Goal: Transaction & Acquisition: Purchase product/service

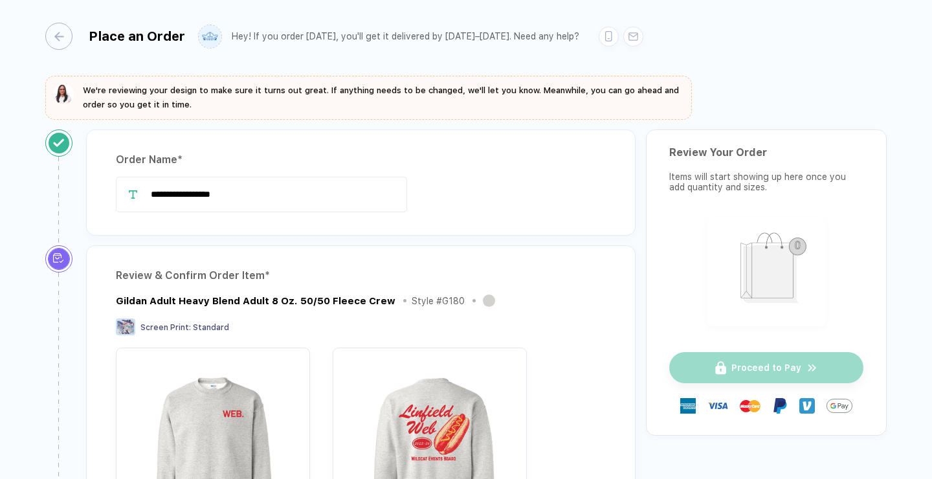
scroll to position [6, 0]
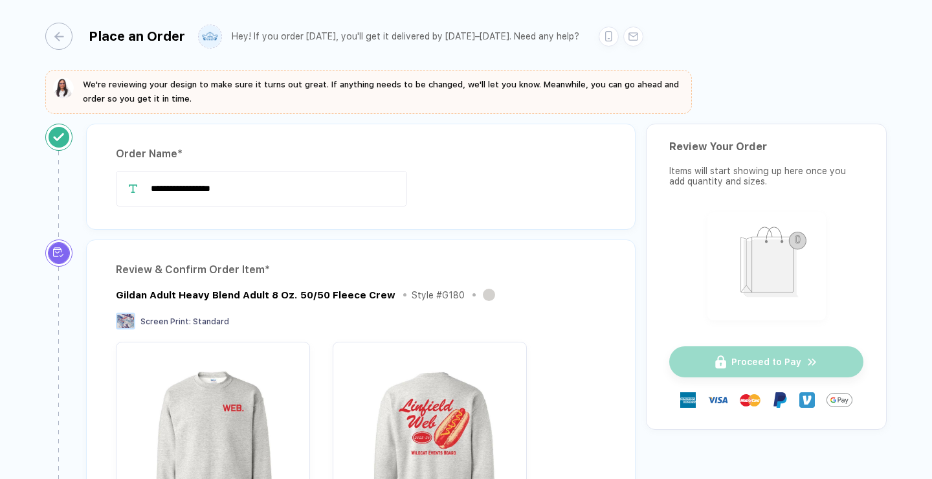
drag, startPoint x: 263, startPoint y: 190, endPoint x: 132, endPoint y: 190, distance: 131.3
click at [132, 190] on div "**********" at bounding box center [361, 189] width 490 height 36
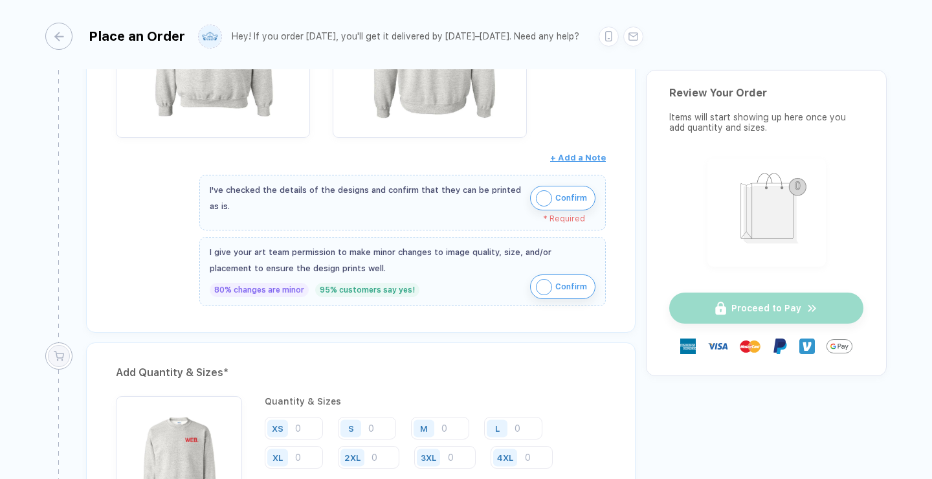
scroll to position [542, 0]
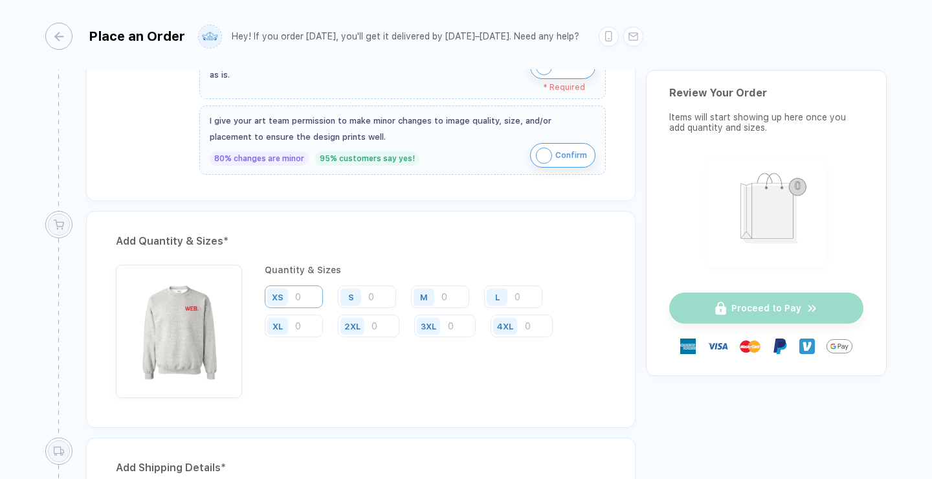
type input "**********"
click at [309, 301] on input "number" at bounding box center [294, 296] width 58 height 23
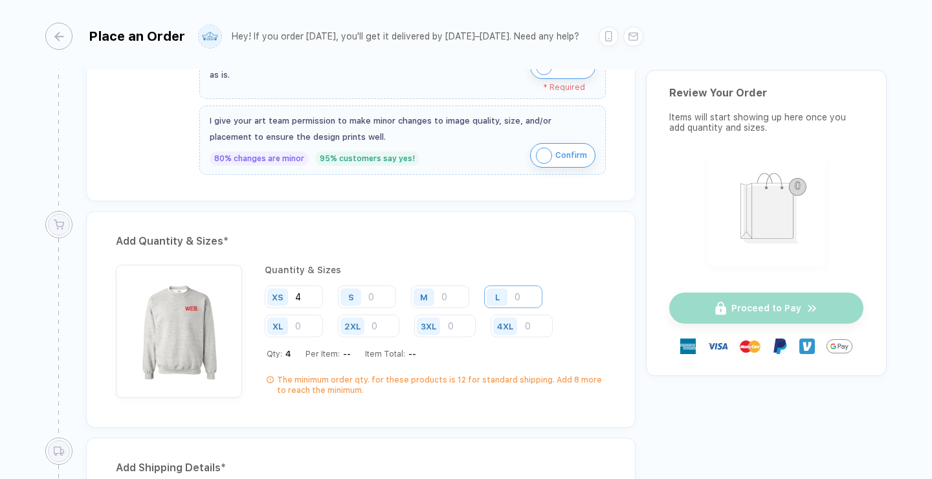
type input "4"
click at [525, 293] on input "number" at bounding box center [513, 296] width 58 height 23
drag, startPoint x: 309, startPoint y: 294, endPoint x: 257, endPoint y: 294, distance: 51.8
click at [257, 294] on div "Quantity & Sizes XS 4 S M L XL 2XL 3XL 4XL Qty: 4 Per Item: -- Item Total: -- T…" at bounding box center [361, 331] width 490 height 133
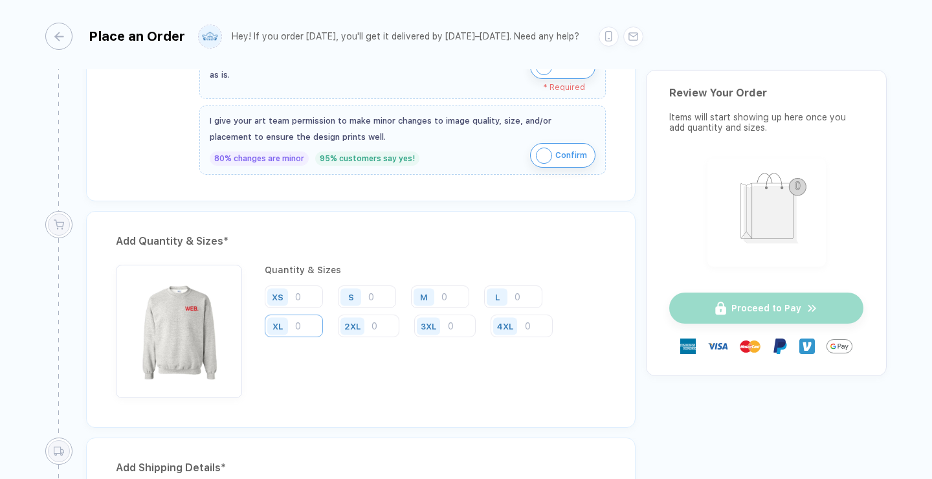
click at [296, 317] on input "number" at bounding box center [294, 325] width 58 height 23
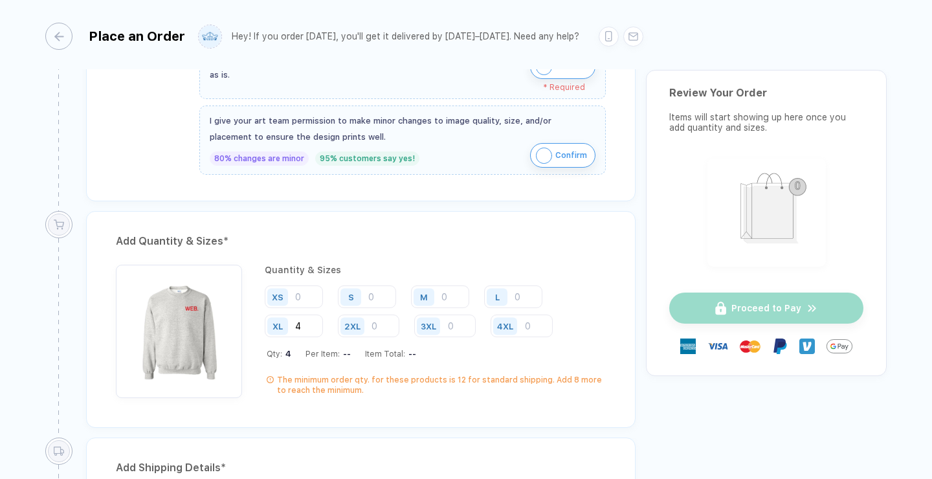
type input "4"
click at [508, 295] on div "L" at bounding box center [499, 296] width 30 height 23
click at [518, 298] on input "number" at bounding box center [513, 296] width 58 height 23
click at [442, 297] on input "number" at bounding box center [440, 296] width 58 height 23
type input "4"
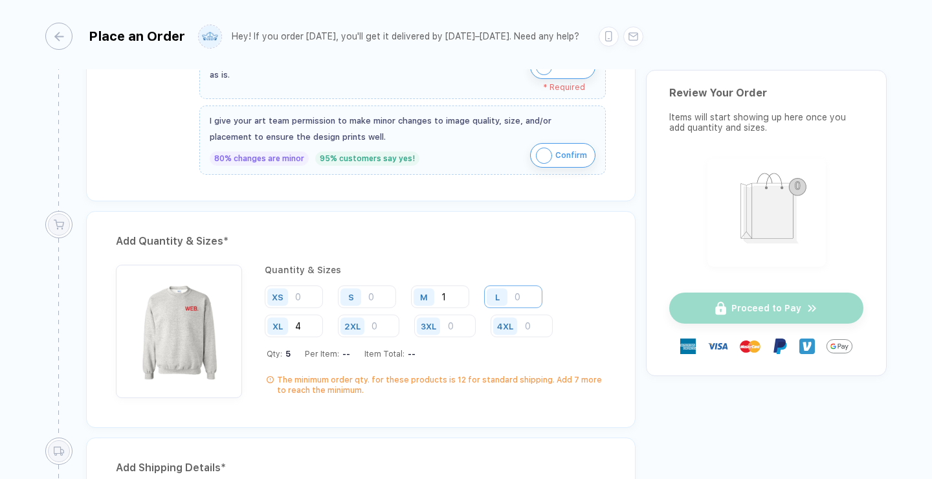
type input "1"
click at [529, 292] on input "number" at bounding box center [513, 296] width 58 height 23
type input "2"
click at [309, 324] on input "4" at bounding box center [294, 325] width 58 height 23
type input "5"
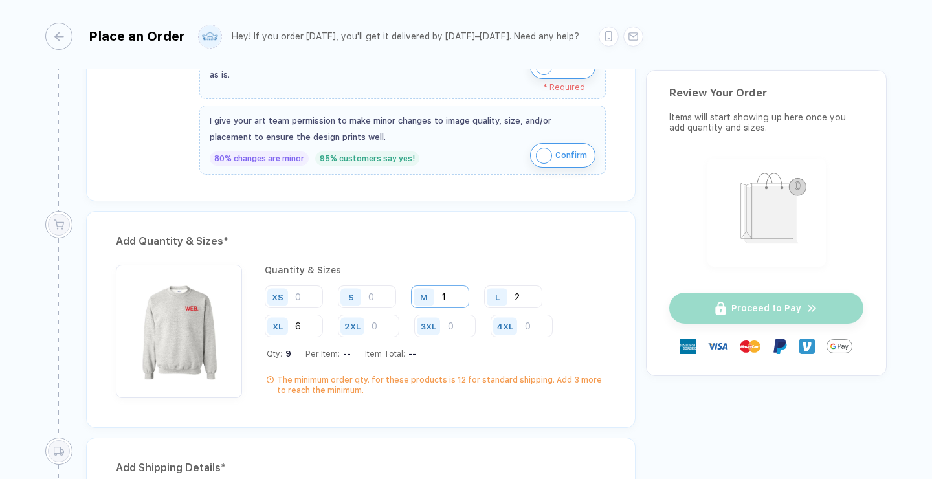
type input "6"
click at [455, 298] on input "1" at bounding box center [440, 296] width 58 height 23
type input "1"
type input "2"
click at [530, 301] on input "2" at bounding box center [513, 296] width 58 height 23
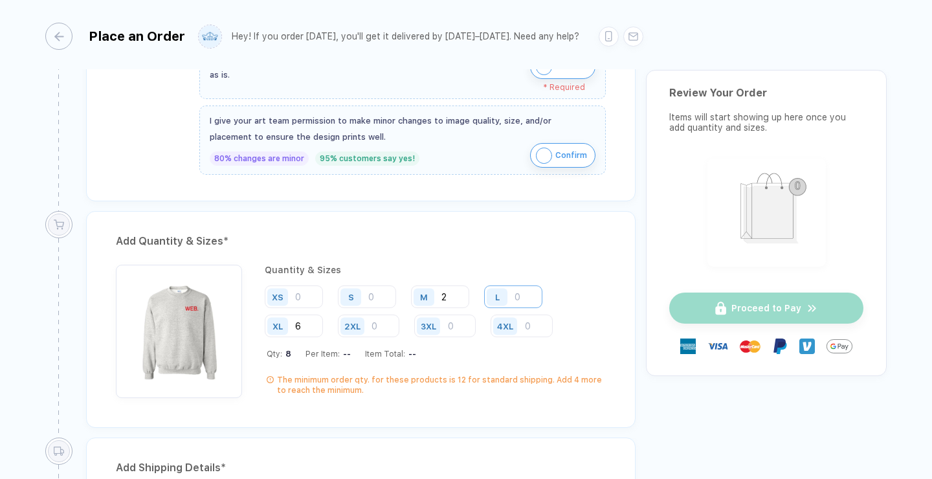
type input "3"
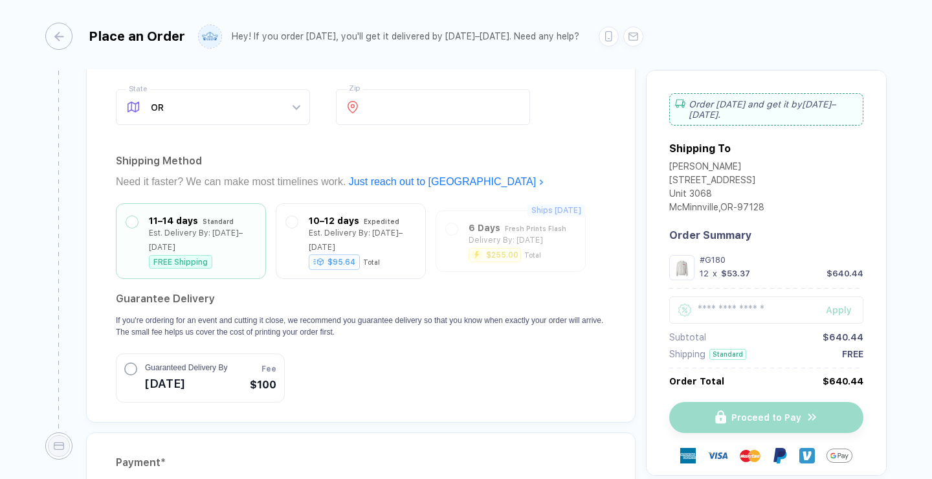
scroll to position [1249, 0]
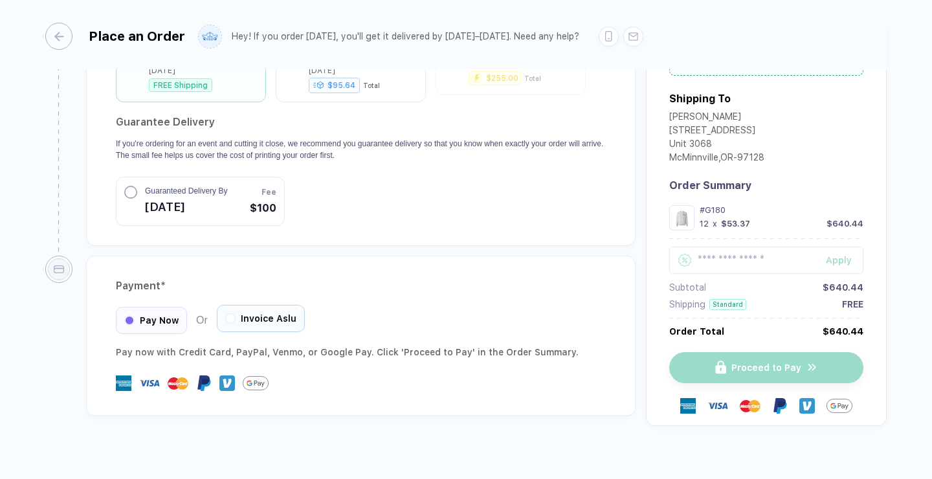
type input "4"
click at [285, 313] on span "Invoice Aslu" at bounding box center [269, 318] width 56 height 10
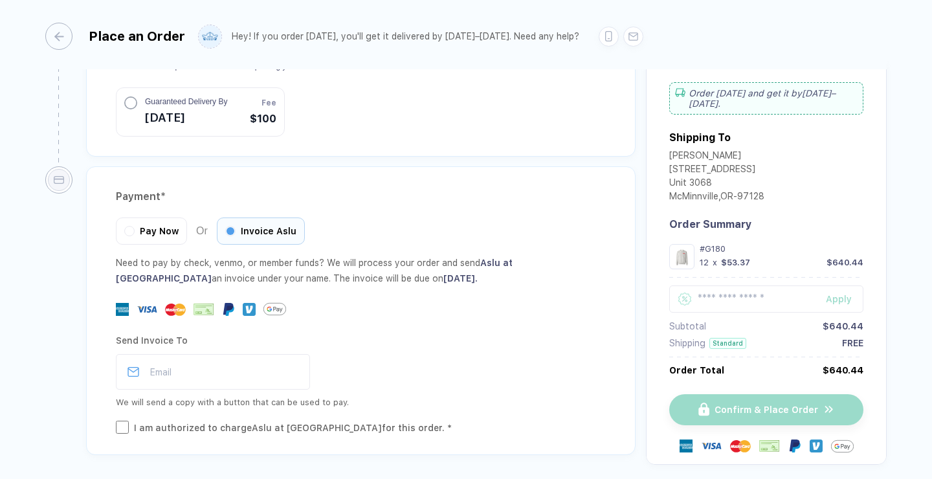
scroll to position [1349, 0]
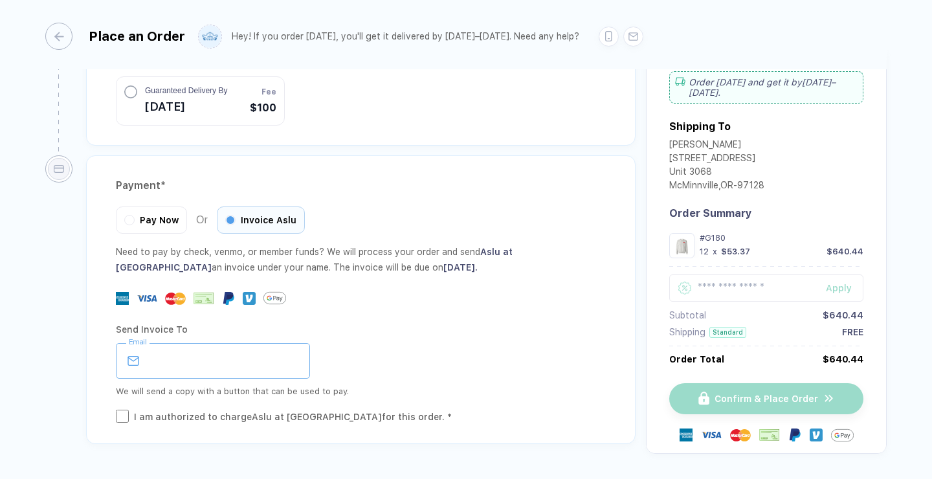
click at [257, 343] on input "email" at bounding box center [213, 361] width 194 height 36
type input "**********"
click at [347, 410] on div "I am authorized to charge Aslu at Linfield College for this order. *" at bounding box center [293, 417] width 318 height 14
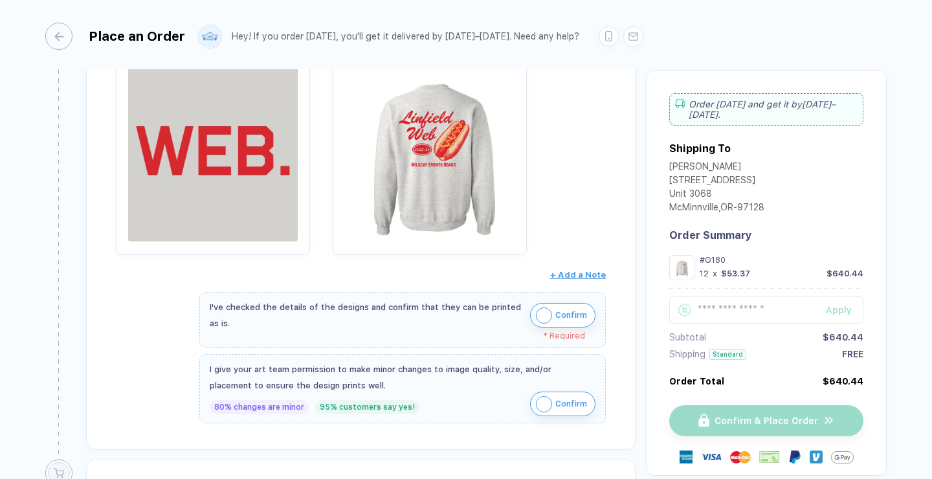
scroll to position [294, 0]
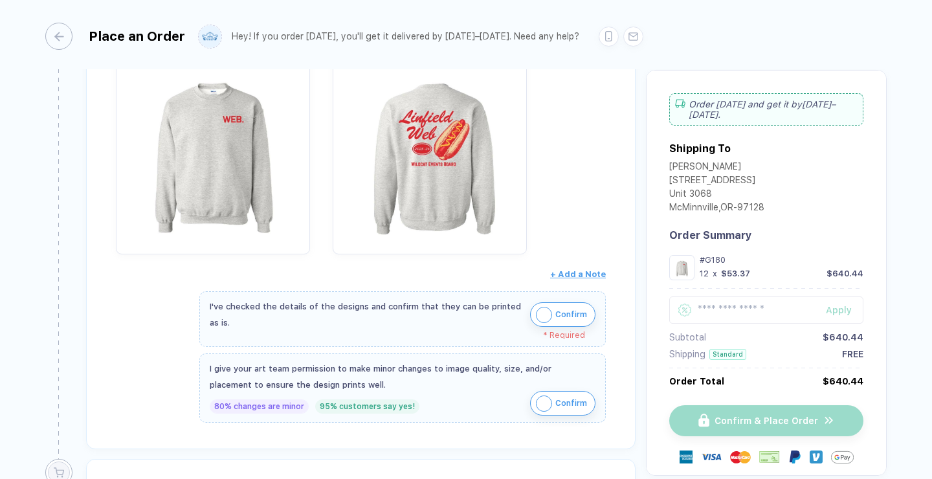
click at [569, 311] on span "Confirm" at bounding box center [571, 314] width 32 height 21
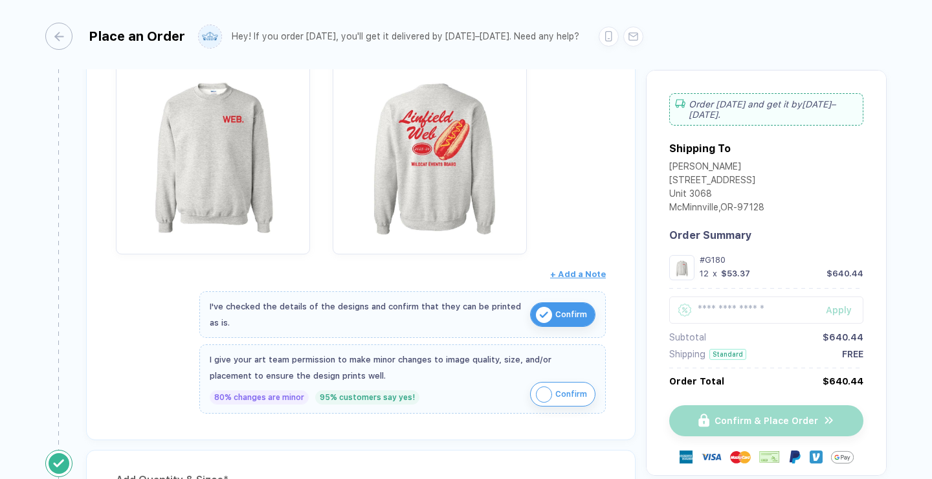
click at [543, 399] on img "button" at bounding box center [544, 394] width 16 height 16
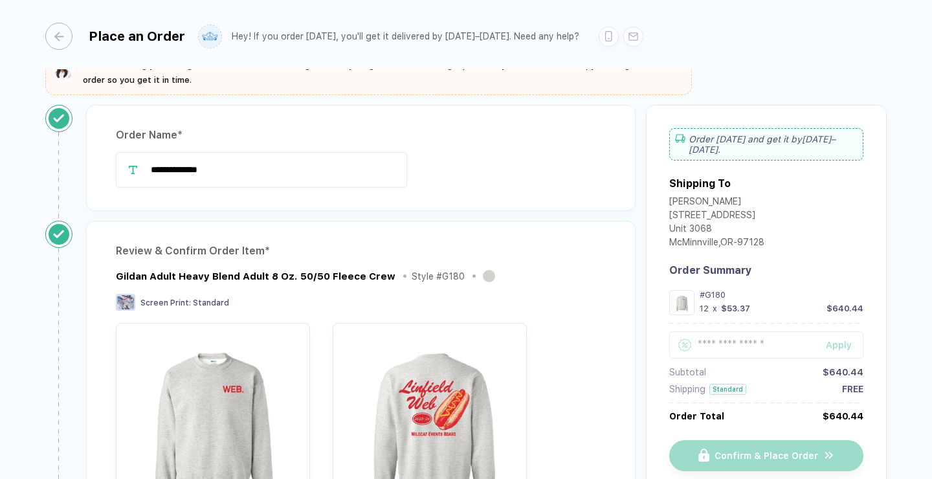
scroll to position [0, 0]
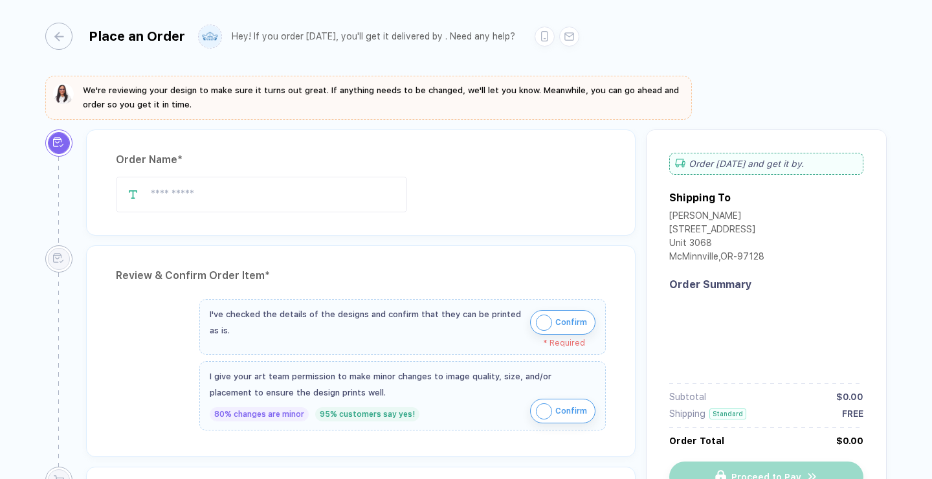
type input "*****"
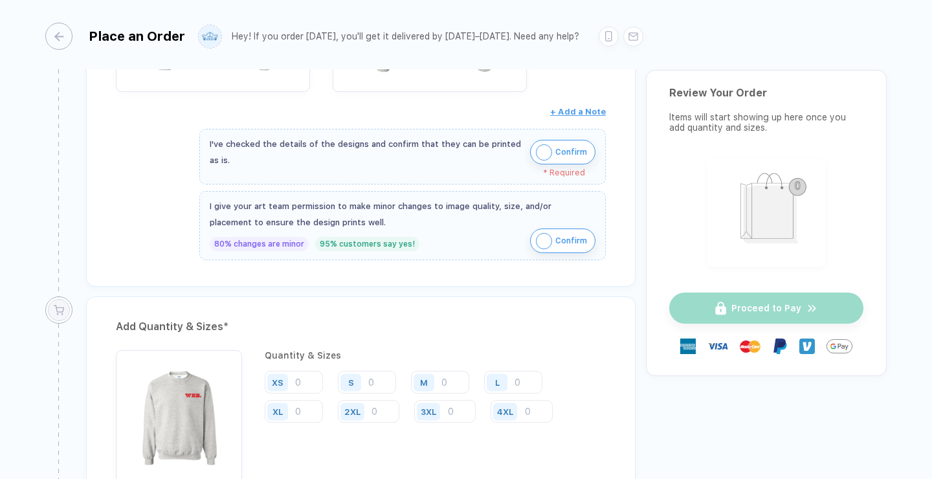
scroll to position [457, 0]
click at [570, 149] on span "Confirm" at bounding box center [571, 151] width 32 height 21
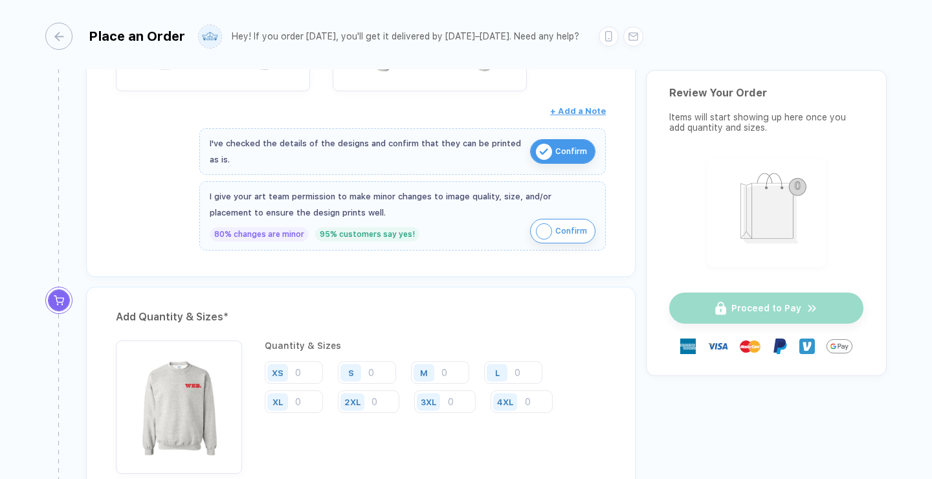
click at [569, 240] on button "Confirm" at bounding box center [562, 231] width 65 height 25
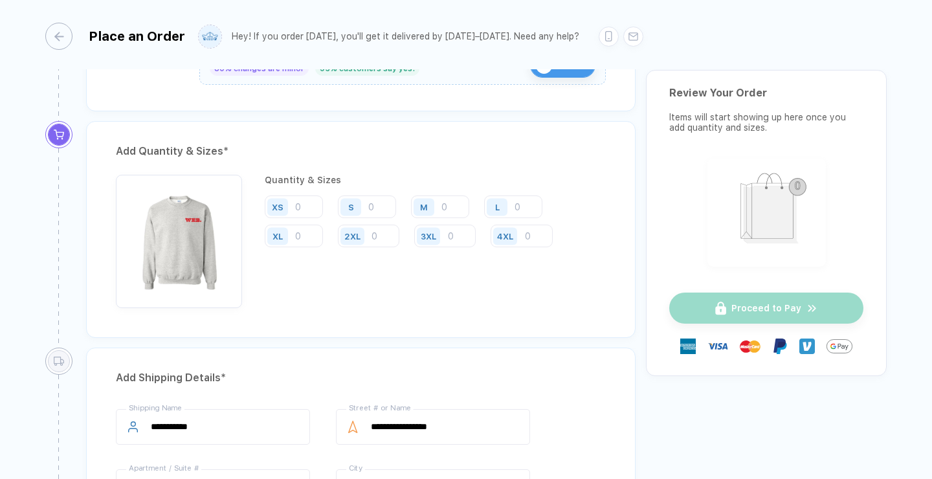
scroll to position [644, 0]
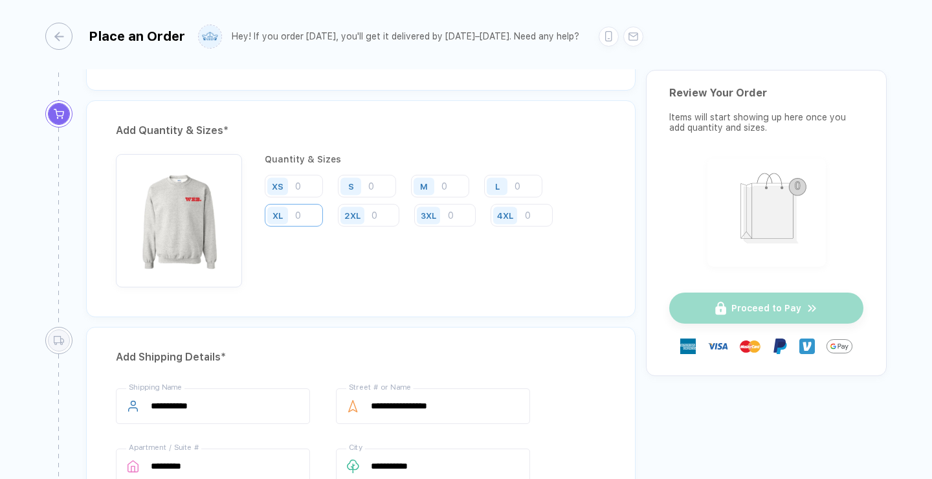
click at [312, 209] on input "number" at bounding box center [294, 215] width 58 height 23
type input "6"
click at [444, 180] on input "number" at bounding box center [440, 186] width 58 height 23
type input "3"
click at [509, 180] on div "L" at bounding box center [499, 186] width 30 height 23
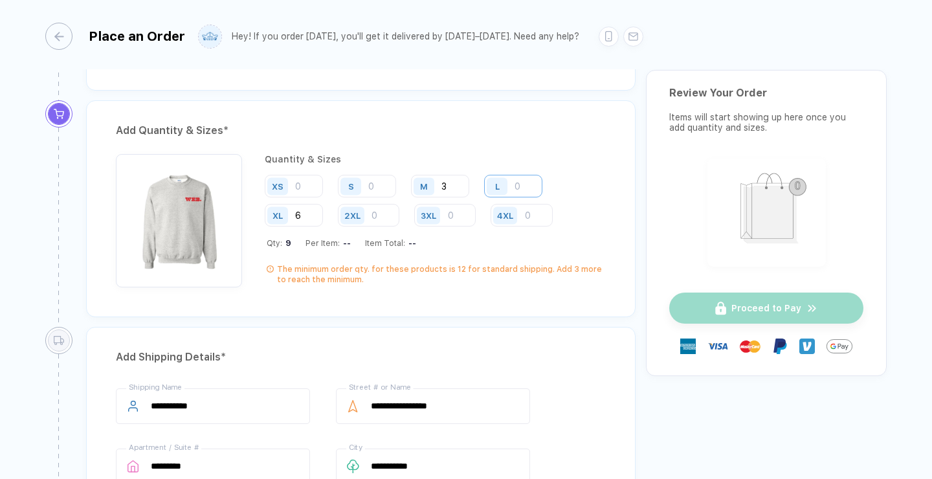
click at [541, 178] on input "number" at bounding box center [513, 186] width 58 height 23
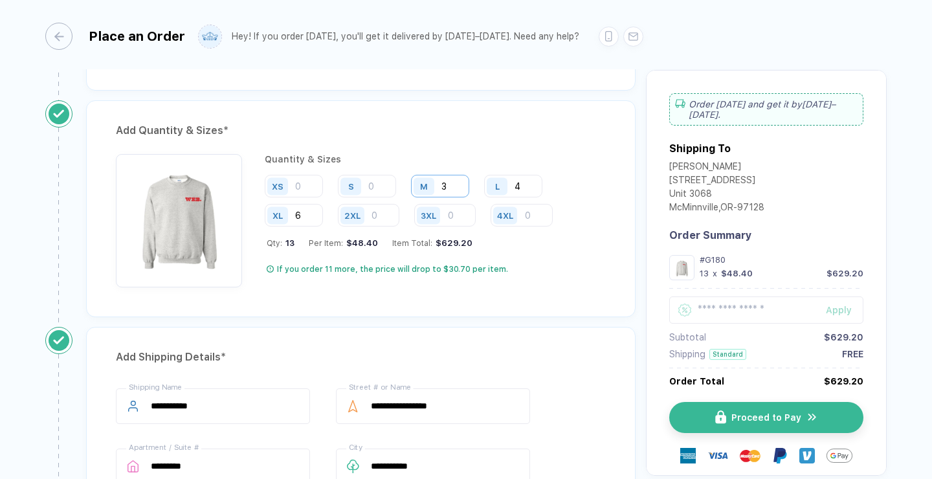
type input "4"
click at [453, 191] on input "3" at bounding box center [440, 186] width 58 height 23
type input "2"
click at [503, 321] on div "Add Quantity & Sizes * Quantity & Sizes XS S M 2 L 4 XL 6 2XL 3XL 4XL Qty: 12 P…" at bounding box center [360, 213] width 569 height 226
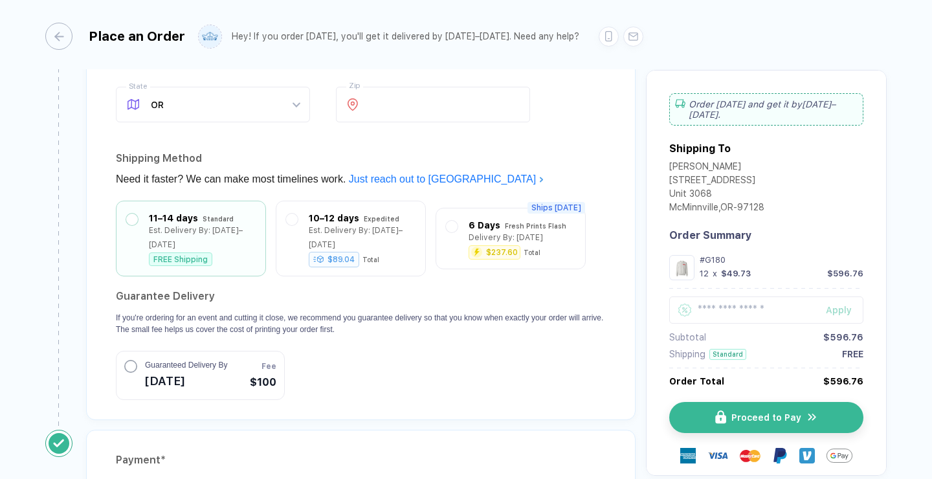
scroll to position [1240, 0]
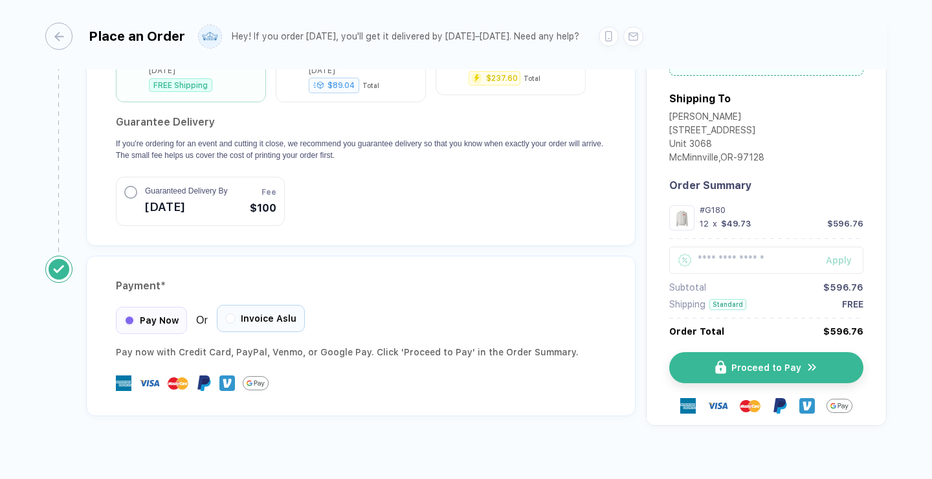
click at [292, 313] on span "Invoice Aslu" at bounding box center [269, 318] width 56 height 10
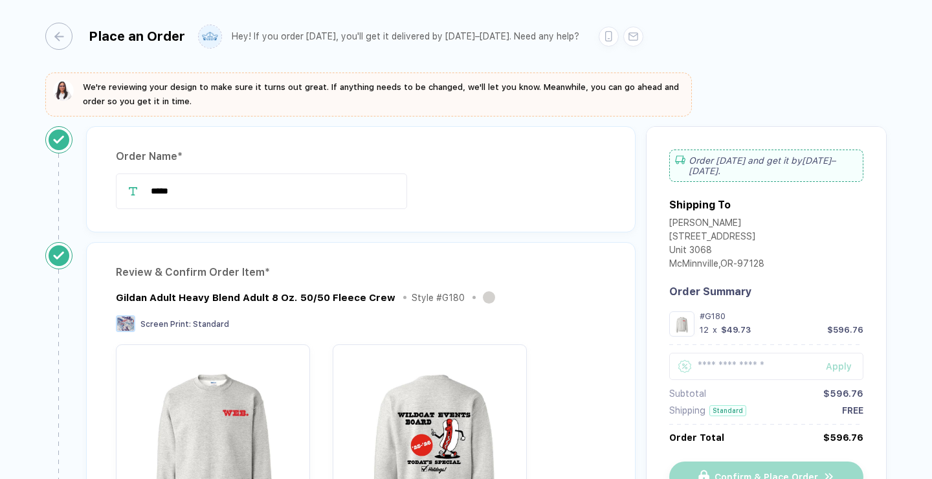
scroll to position [6, 0]
